Goal: Transaction & Acquisition: Purchase product/service

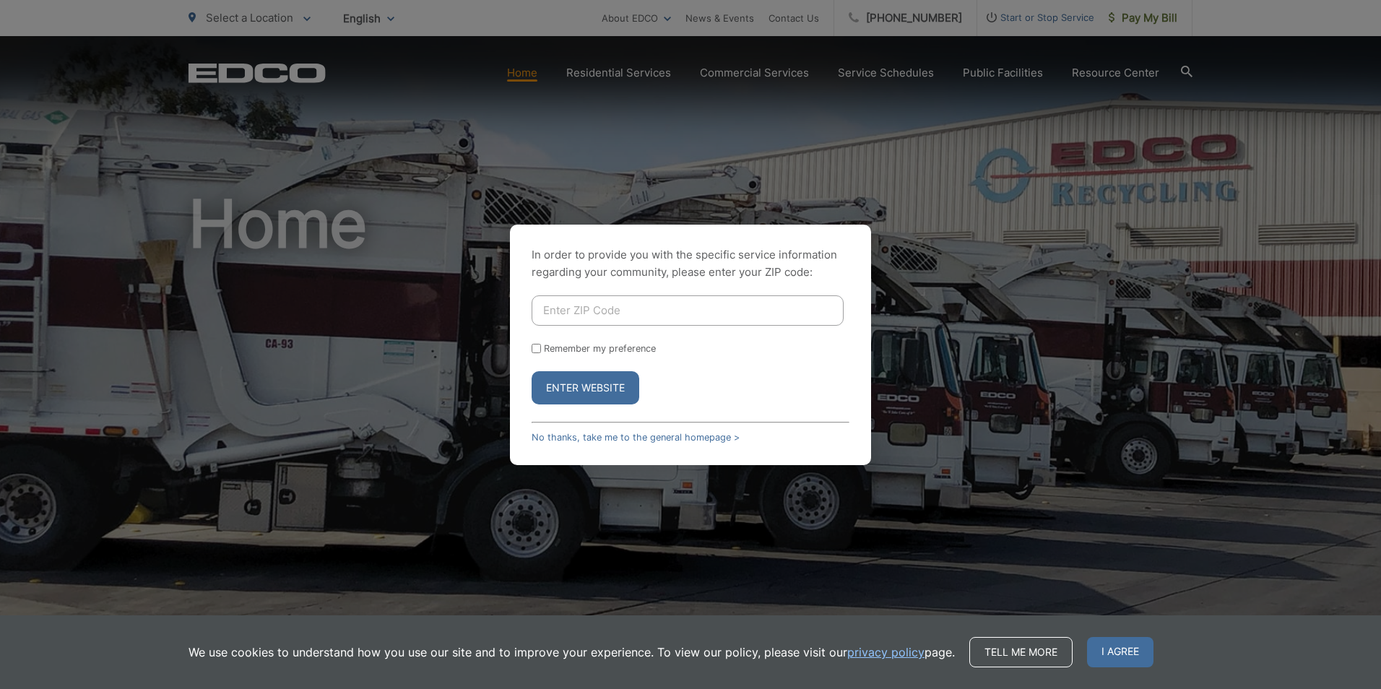
click at [657, 305] on input "Enter ZIP Code" at bounding box center [687, 310] width 312 height 30
type input "92078"
drag, startPoint x: 601, startPoint y: 389, endPoint x: 666, endPoint y: 387, distance: 65.0
click at [603, 389] on button "Enter Website" at bounding box center [585, 387] width 108 height 33
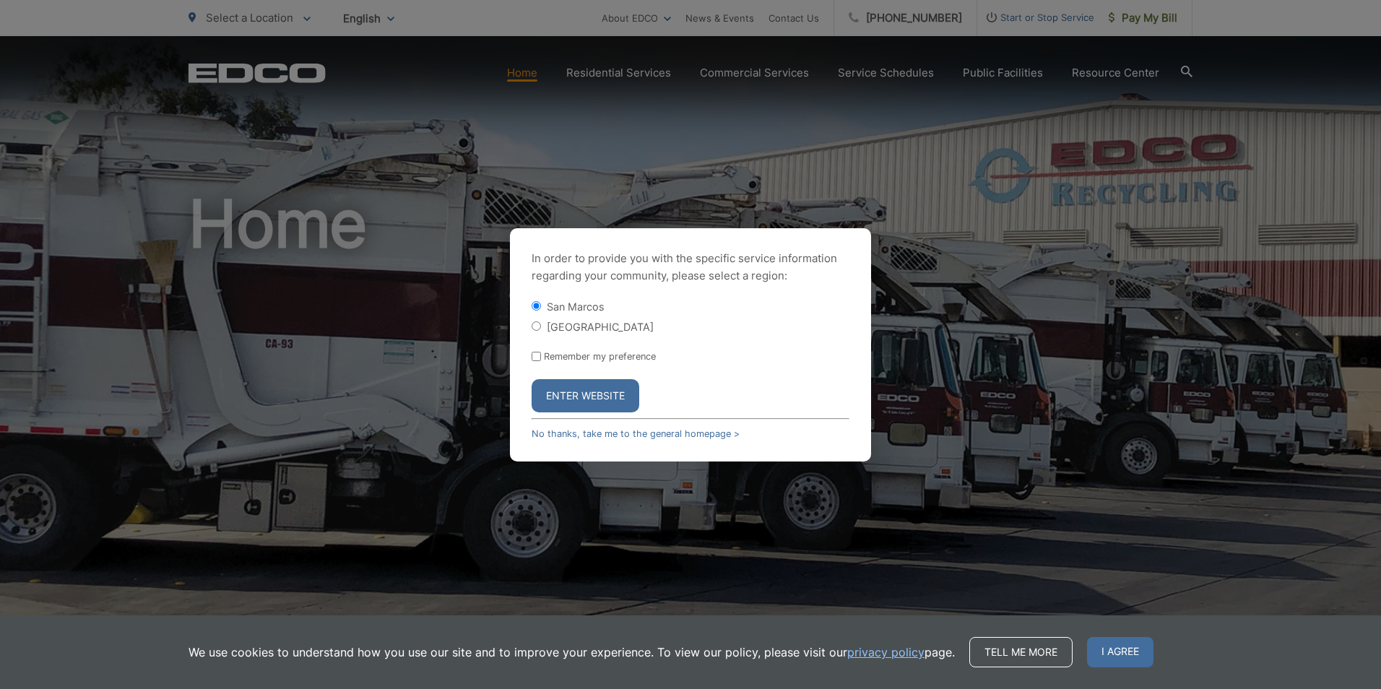
click at [600, 393] on button "Enter Website" at bounding box center [585, 395] width 108 height 33
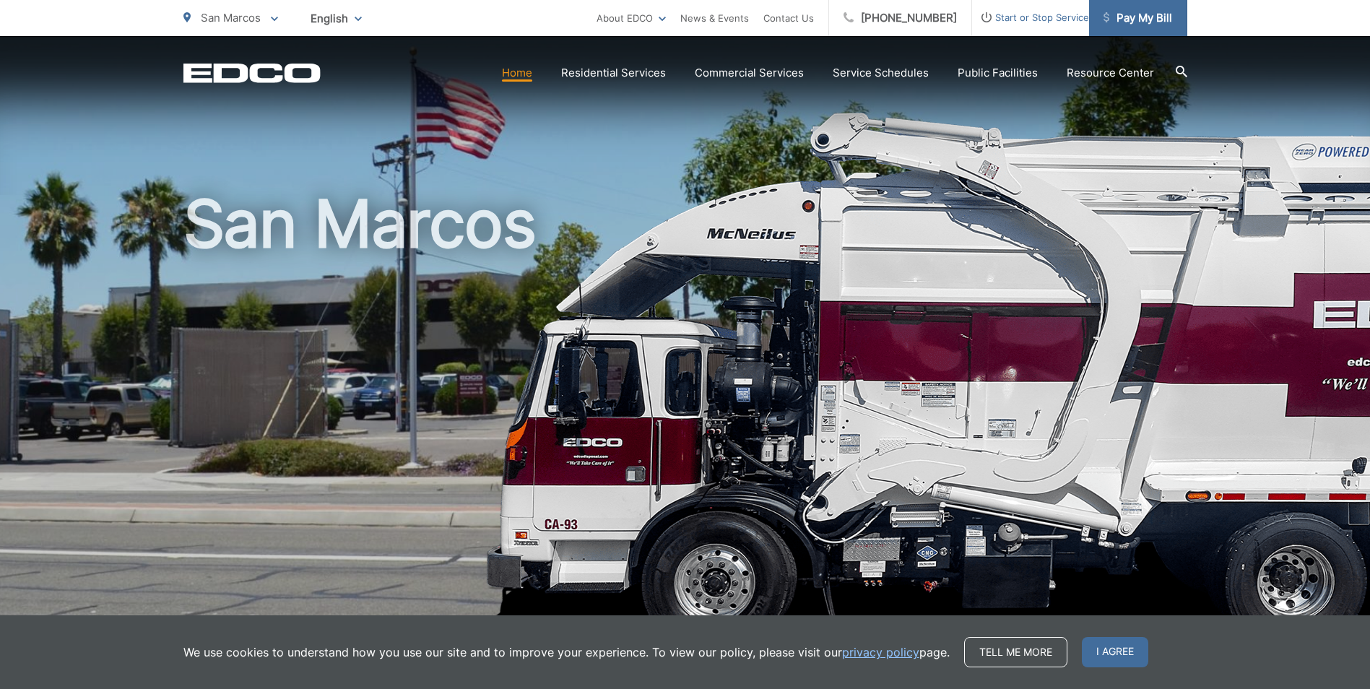
click at [1136, 15] on span "Pay My Bill" at bounding box center [1137, 17] width 69 height 17
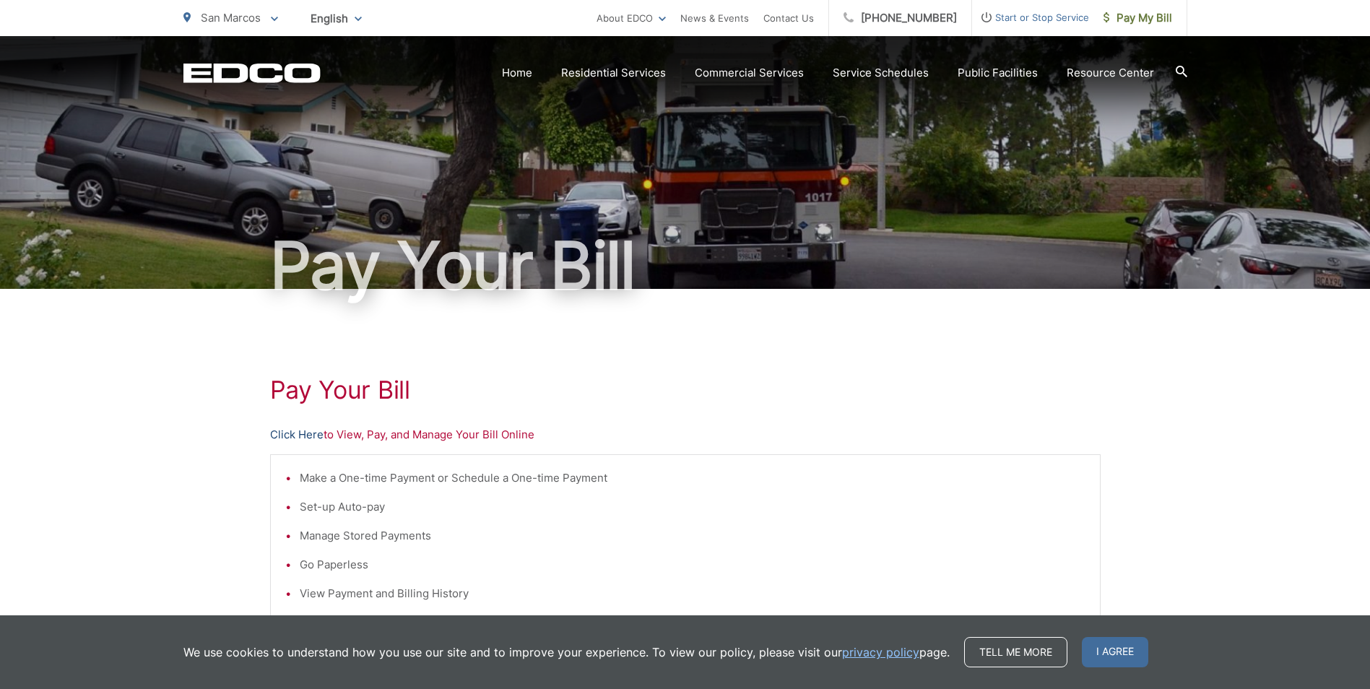
click at [315, 436] on link "Click Here" at bounding box center [296, 434] width 53 height 17
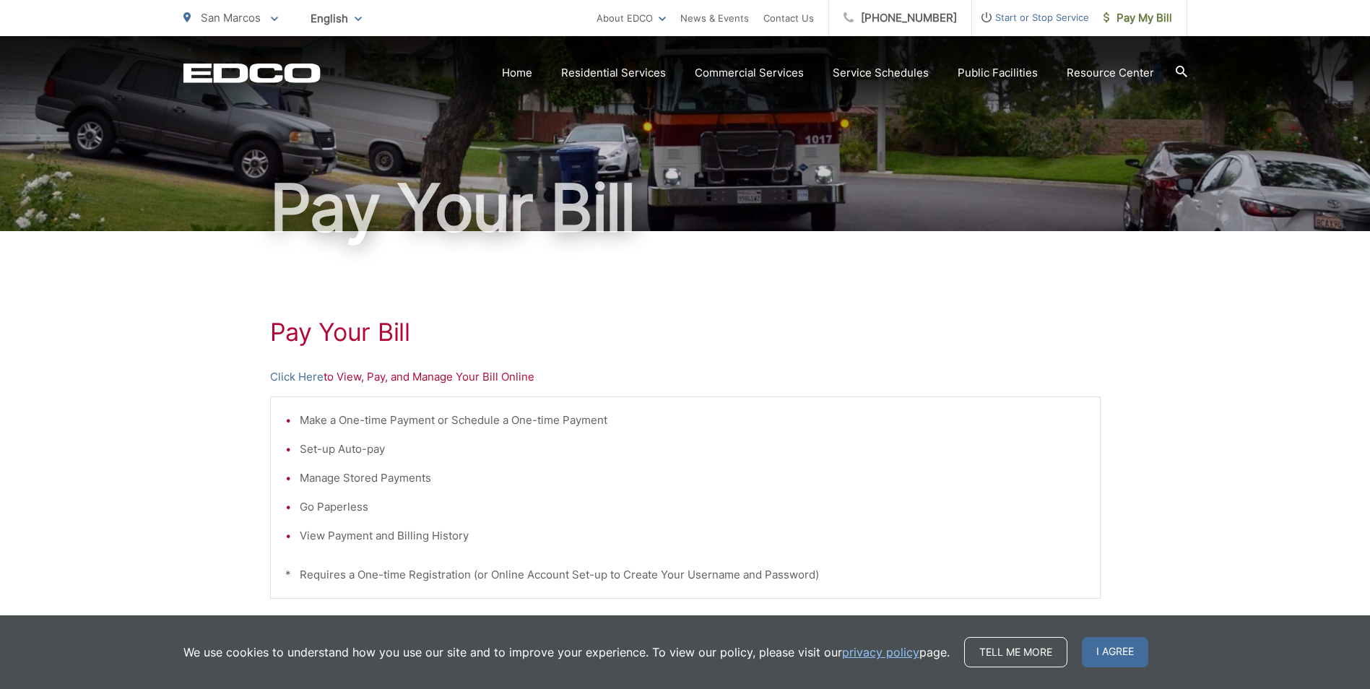
scroll to position [144, 0]
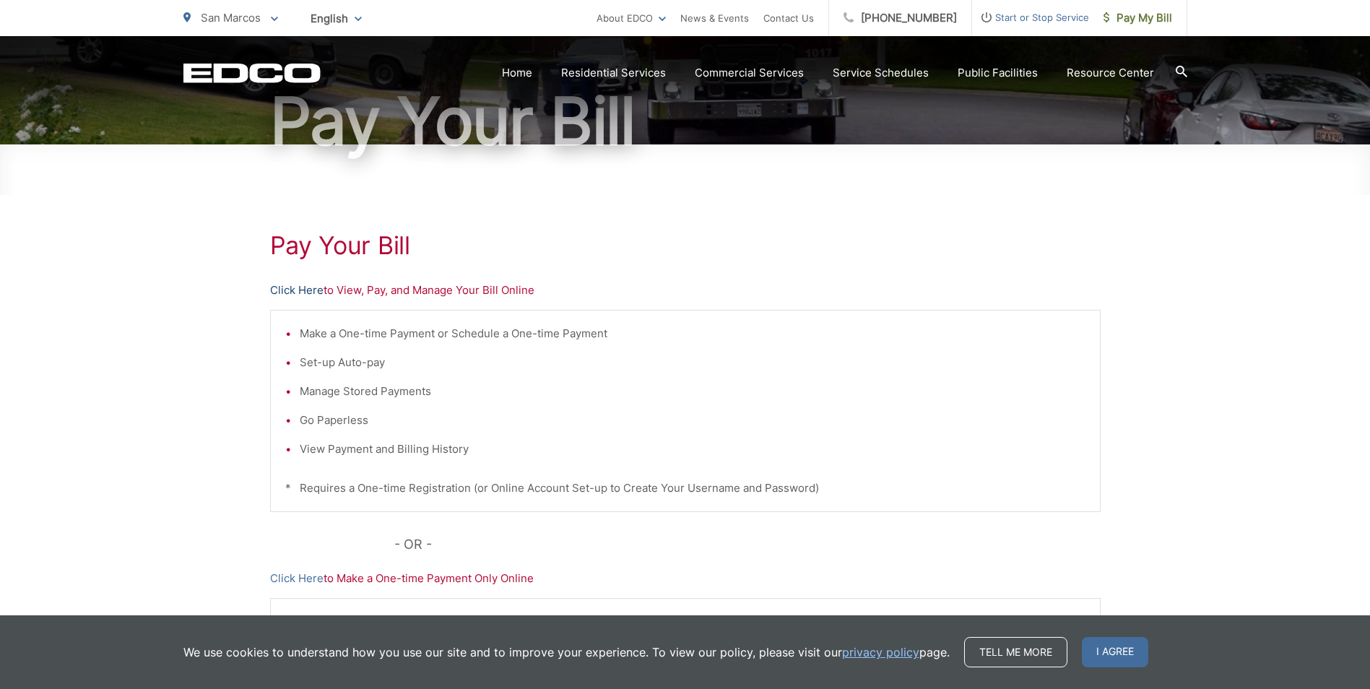
click at [296, 292] on link "Click Here" at bounding box center [296, 290] width 53 height 17
click at [284, 289] on link "Click Here" at bounding box center [296, 290] width 53 height 17
click at [290, 290] on link "Click Here" at bounding box center [296, 290] width 53 height 17
